Goal: Task Accomplishment & Management: Use online tool/utility

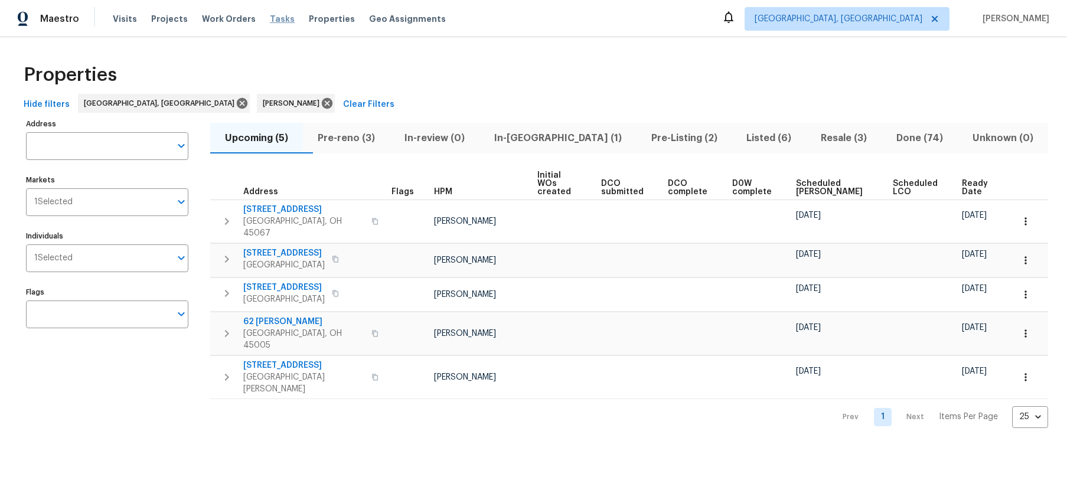
click at [275, 19] on span "Tasks" at bounding box center [282, 19] width 25 height 8
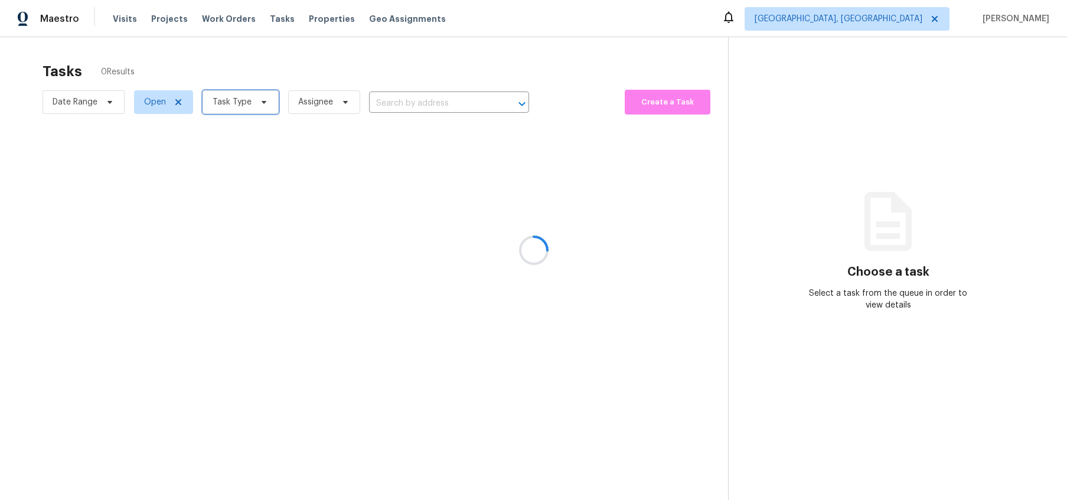
click at [260, 104] on icon at bounding box center [263, 101] width 9 height 9
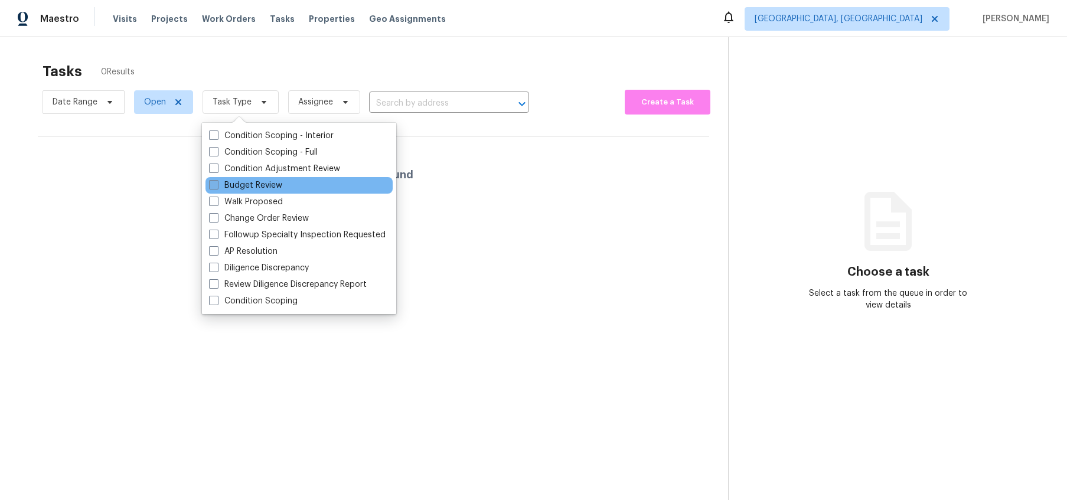
click at [271, 182] on label "Budget Review" at bounding box center [245, 185] width 73 height 12
click at [217, 182] on input "Budget Review" at bounding box center [213, 183] width 8 height 8
checkbox input "true"
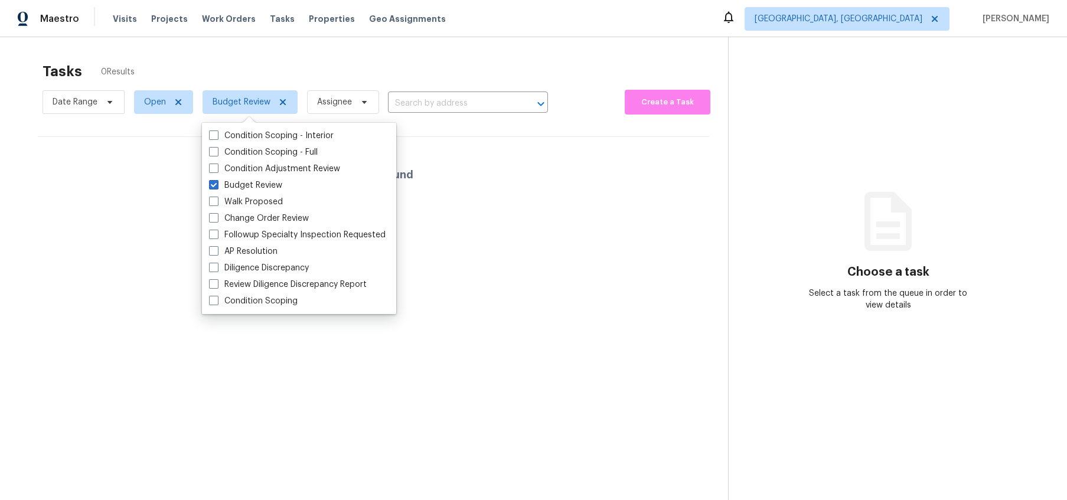
click at [0, 455] on div "Tasks 0 Results Date Range Open Budget Review Assignee ​ Create a Task No tasks…" at bounding box center [533, 287] width 1067 height 500
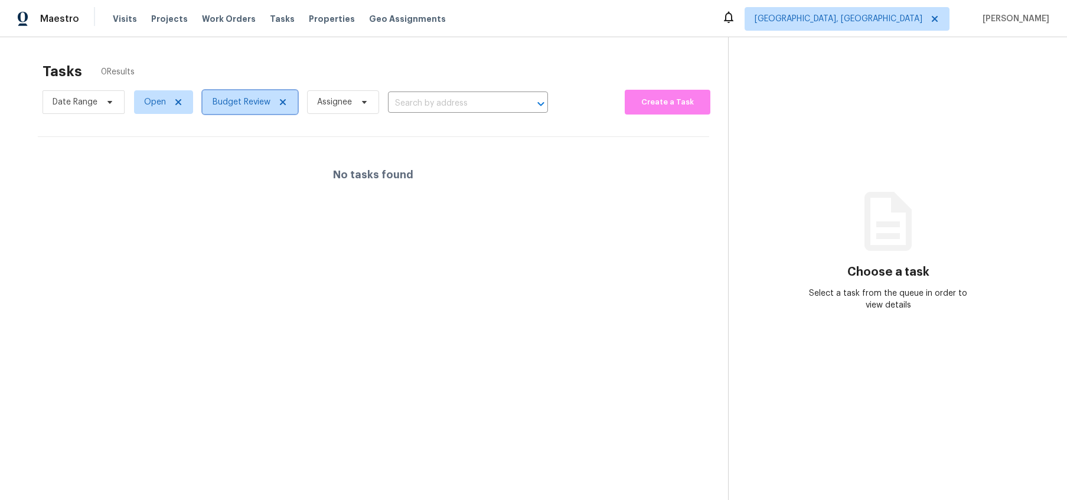
click at [242, 97] on span "Budget Review" at bounding box center [242, 102] width 58 height 12
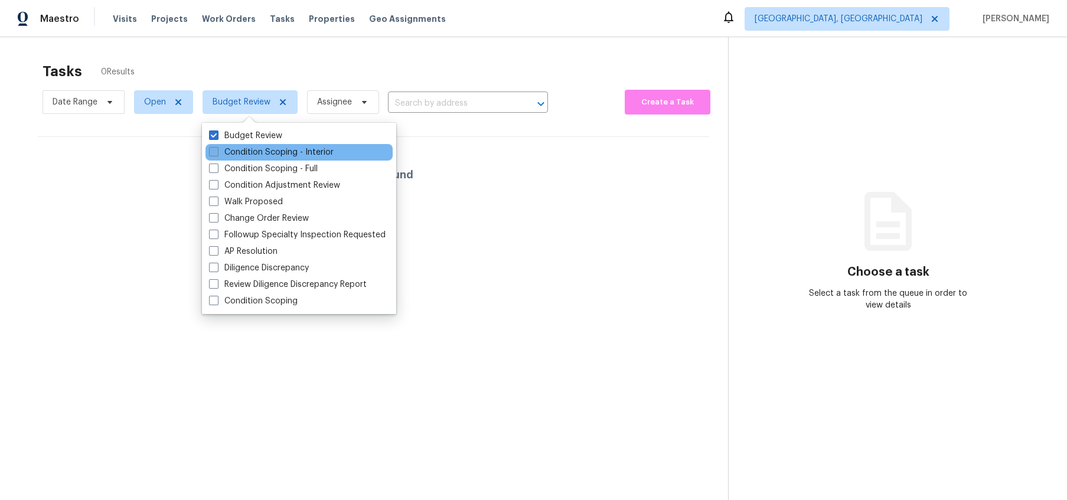
click at [239, 154] on label "Condition Scoping - Interior" at bounding box center [271, 152] width 125 height 12
click at [217, 154] on input "Condition Scoping - Interior" at bounding box center [213, 150] width 8 height 8
checkbox input "true"
click at [43, 292] on section "Tasks 0 Results Date Range Open Budget Review + 1 Assignee ​ Create a Task No t…" at bounding box center [373, 296] width 709 height 481
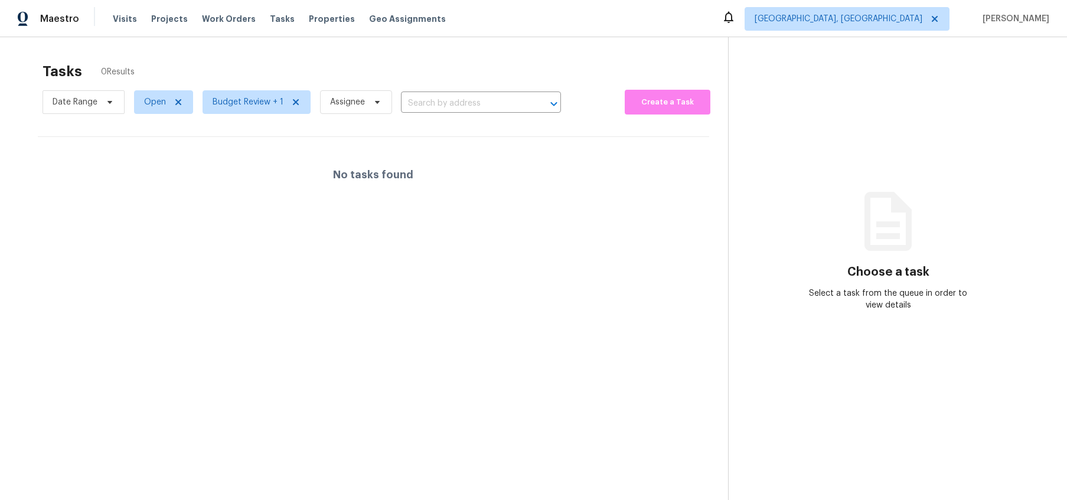
click at [258, 115] on span "Budget Review + 1" at bounding box center [251, 102] width 117 height 31
click at [276, 101] on span "Budget Review + 1" at bounding box center [248, 102] width 71 height 12
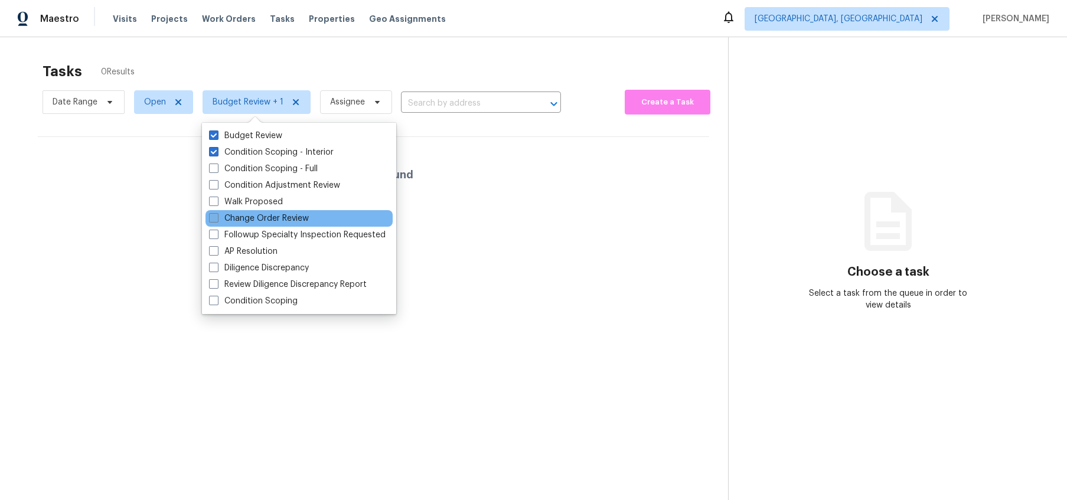
click at [243, 218] on label "Change Order Review" at bounding box center [259, 219] width 100 height 12
click at [217, 218] on input "Change Order Review" at bounding box center [213, 217] width 8 height 8
checkbox input "true"
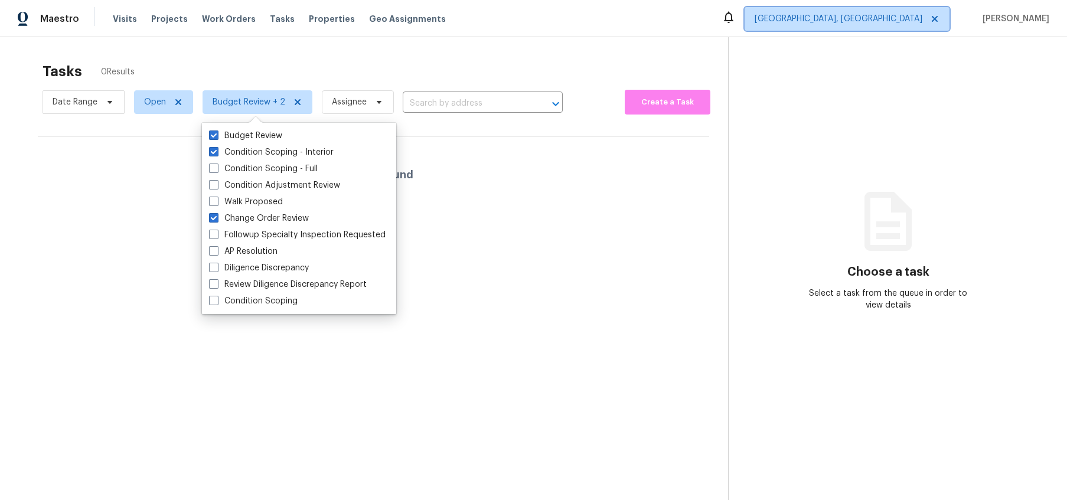
click at [920, 10] on span "[GEOGRAPHIC_DATA], [GEOGRAPHIC_DATA]" at bounding box center [847, 19] width 205 height 24
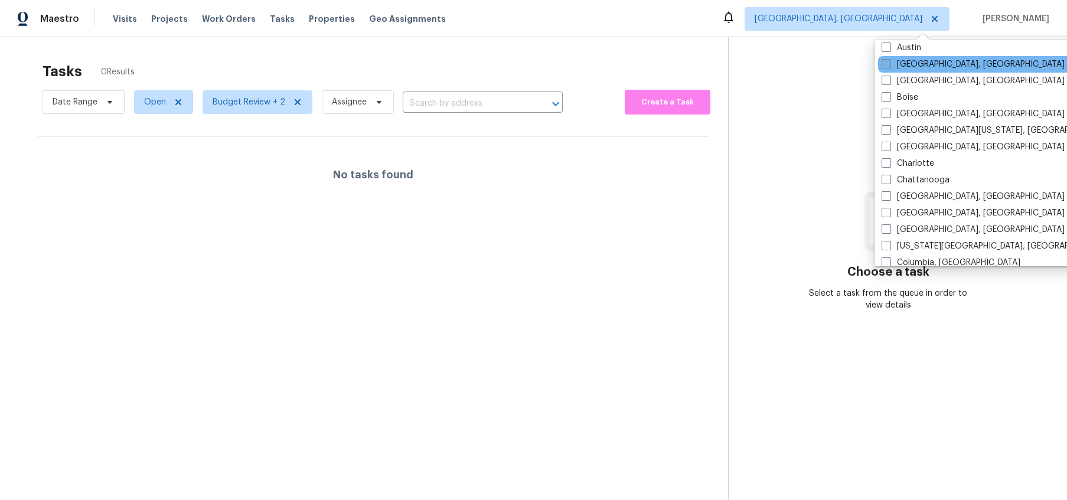
scroll to position [76, 0]
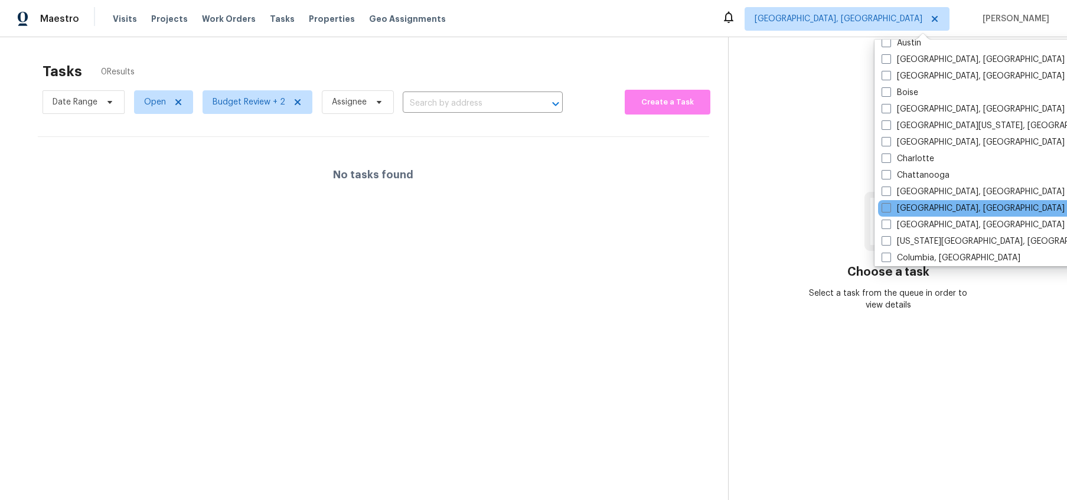
click at [904, 200] on div "[GEOGRAPHIC_DATA], [GEOGRAPHIC_DATA]" at bounding box center [997, 208] width 238 height 17
click at [919, 212] on label "[GEOGRAPHIC_DATA], [GEOGRAPHIC_DATA]" at bounding box center [973, 209] width 183 height 12
click at [889, 210] on input "[GEOGRAPHIC_DATA], [GEOGRAPHIC_DATA]" at bounding box center [886, 207] width 8 height 8
checkbox input "true"
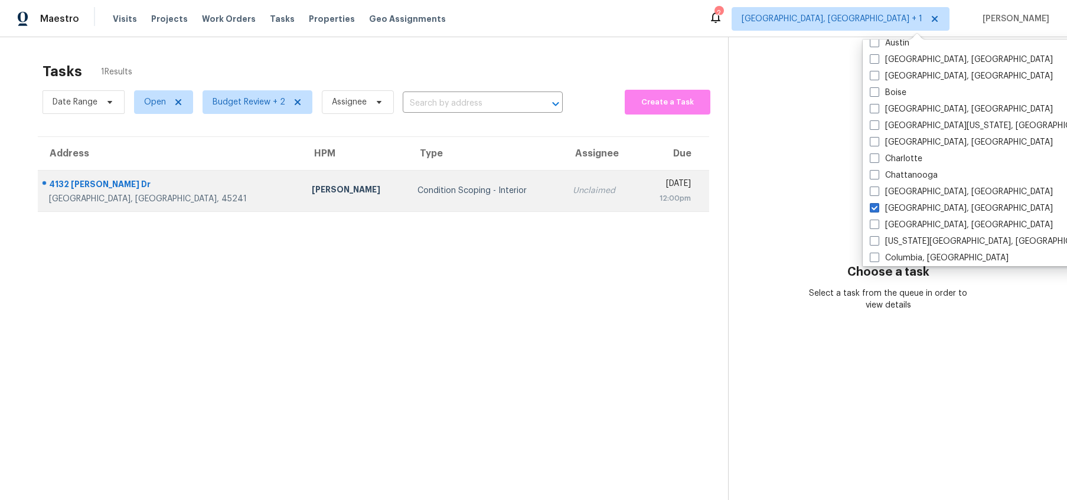
click at [126, 196] on div "[GEOGRAPHIC_DATA], [GEOGRAPHIC_DATA], 45241" at bounding box center [171, 199] width 244 height 12
